Goal: Task Accomplishment & Management: Use online tool/utility

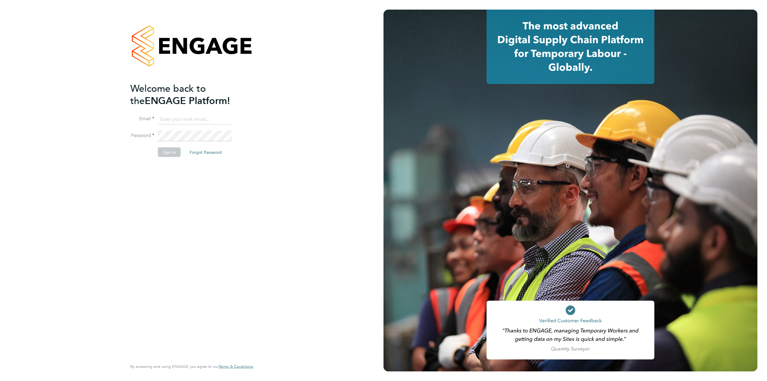
type input "[DOMAIN_NAME][EMAIL_ADDRESS][DOMAIN_NAME]"
click at [179, 148] on button "Sign In" at bounding box center [169, 152] width 23 height 10
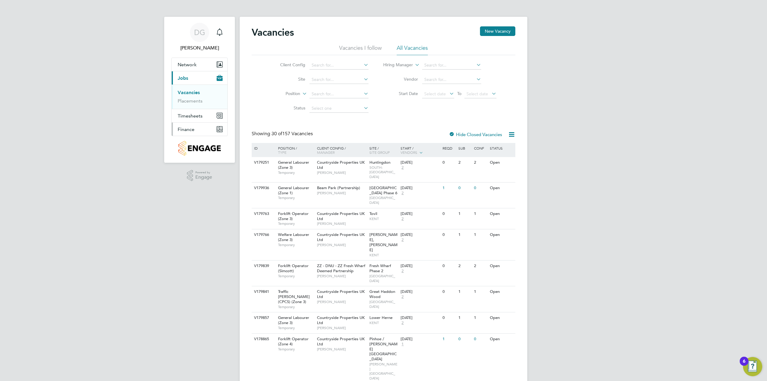
click at [185, 128] on span "Finance" at bounding box center [186, 129] width 17 height 6
click at [189, 126] on link "Invoices & Credit Notes" at bounding box center [196, 123] width 37 height 12
